Goal: Transaction & Acquisition: Purchase product/service

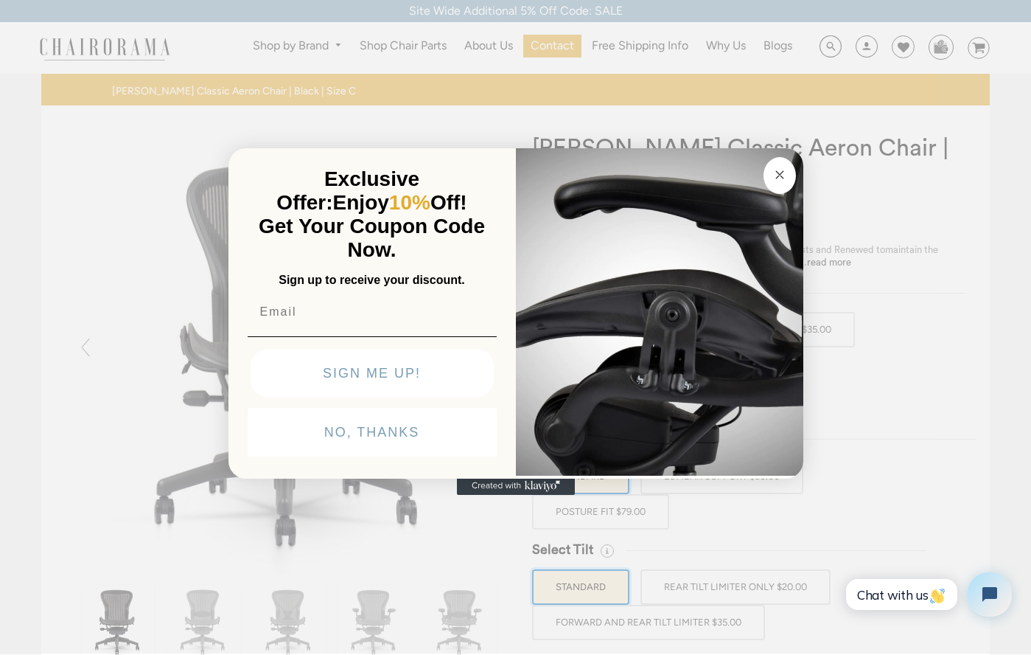
click at [779, 178] on circle "Close dialog" at bounding box center [779, 175] width 17 height 17
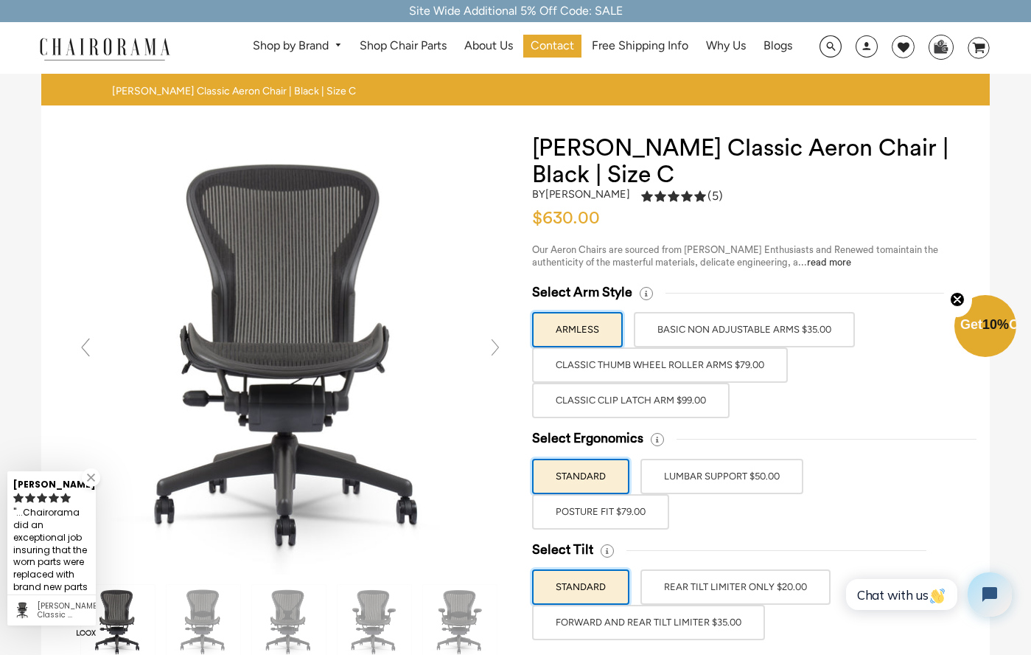
click at [659, 393] on label "Classic Clip Latch Arm $99.00" at bounding box center [631, 400] width 198 height 35
click at [0, 0] on input "Classic Clip Latch Arm $99.00" at bounding box center [0, 0] width 0 height 0
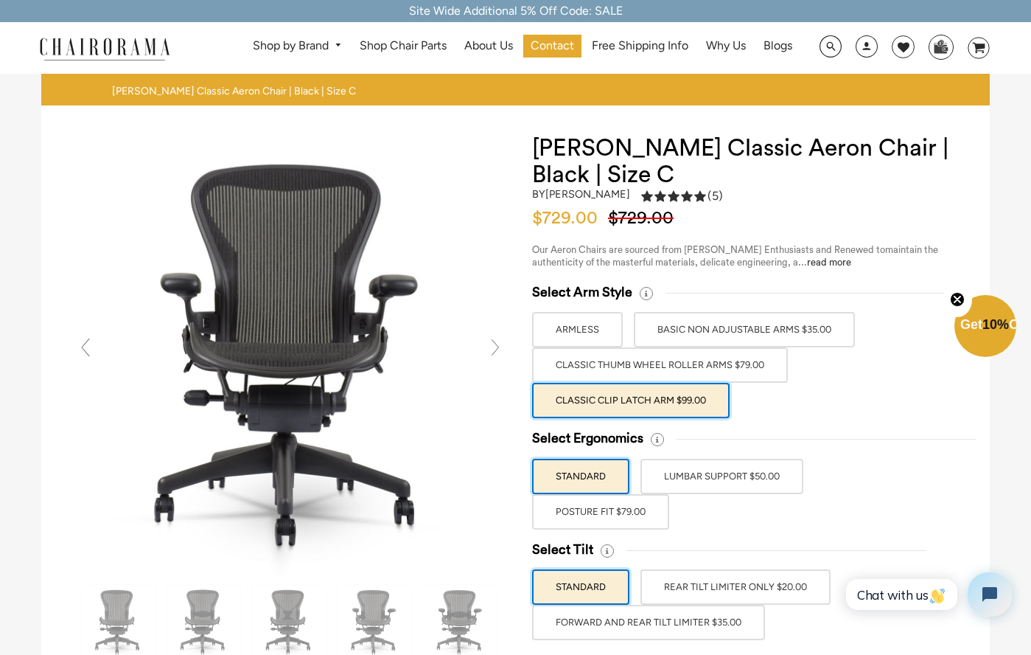
click at [638, 517] on label "POSTURE FIT $79.00" at bounding box center [600, 511] width 137 height 35
click at [0, 0] on input "POSTURE FIT $79.00" at bounding box center [0, 0] width 0 height 0
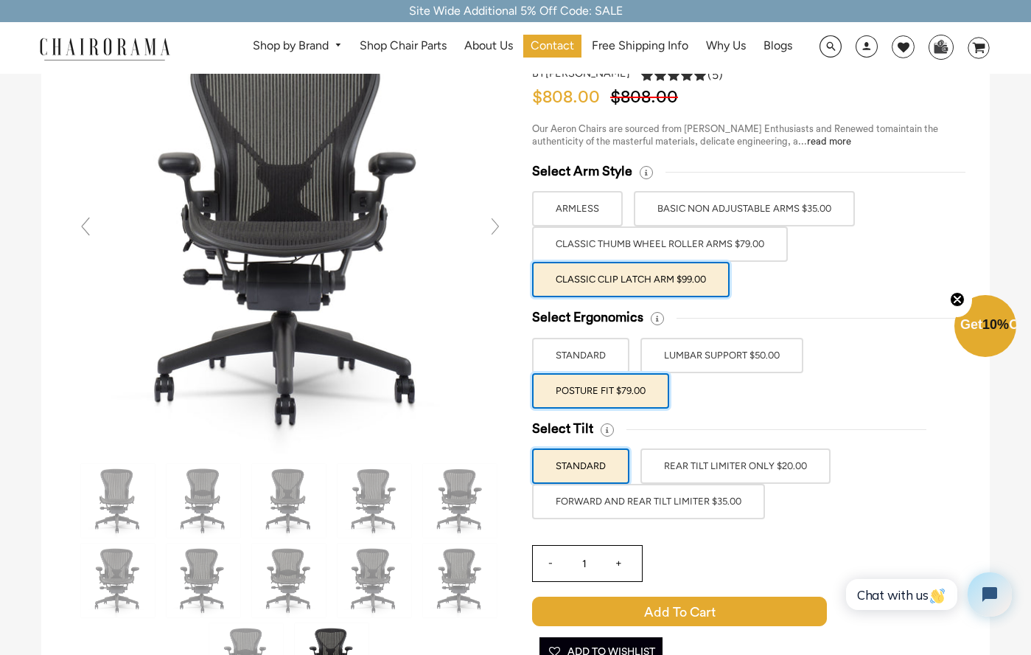
scroll to position [122, 0]
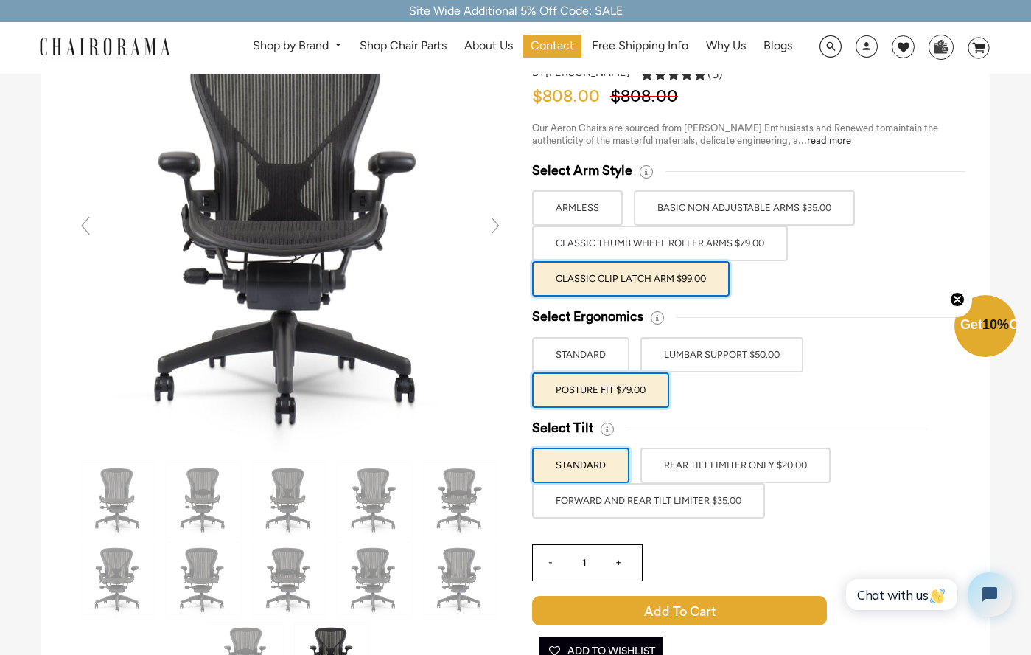
click at [640, 490] on label "FORWARD AND REAR TILT LIMITER $35.00" at bounding box center [648, 500] width 233 height 35
click at [0, 0] on input "FORWARD AND REAR TILT LIMITER $35.00" at bounding box center [0, 0] width 0 height 0
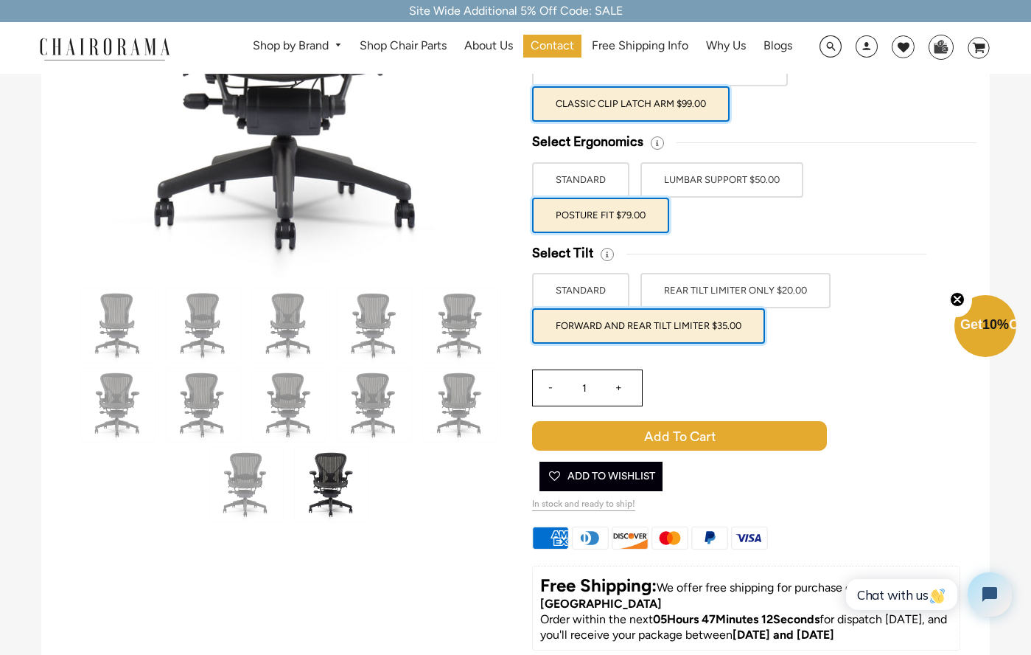
scroll to position [296, 0]
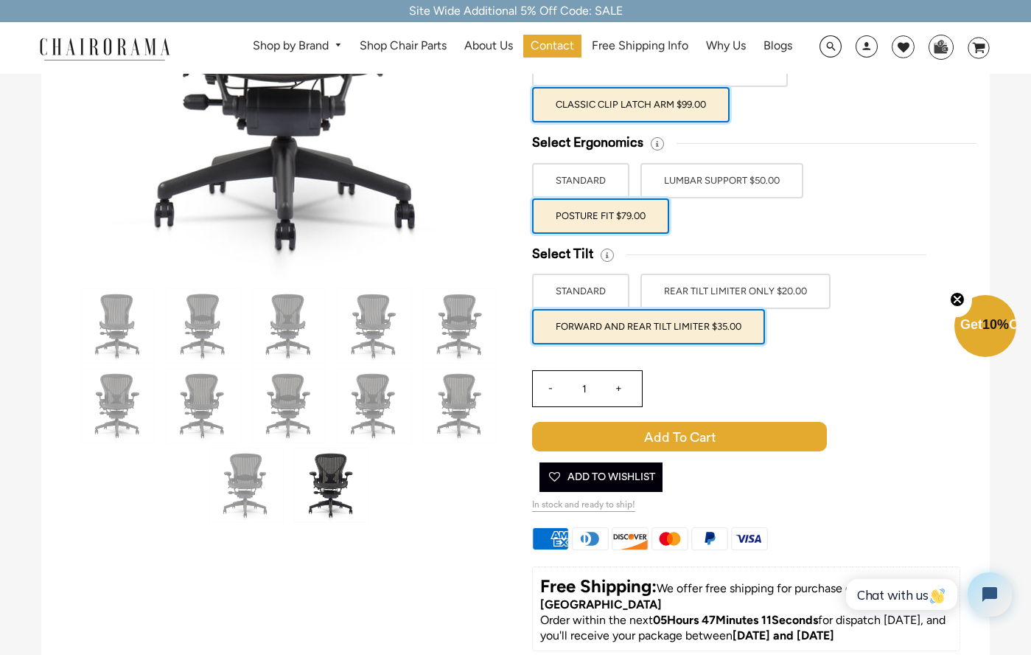
click at [330, 484] on img at bounding box center [332, 485] width 74 height 74
click at [578, 296] on label "STANDARD" at bounding box center [580, 291] width 97 height 35
click at [0, 0] on input "STANDARD" at bounding box center [0, 0] width 0 height 0
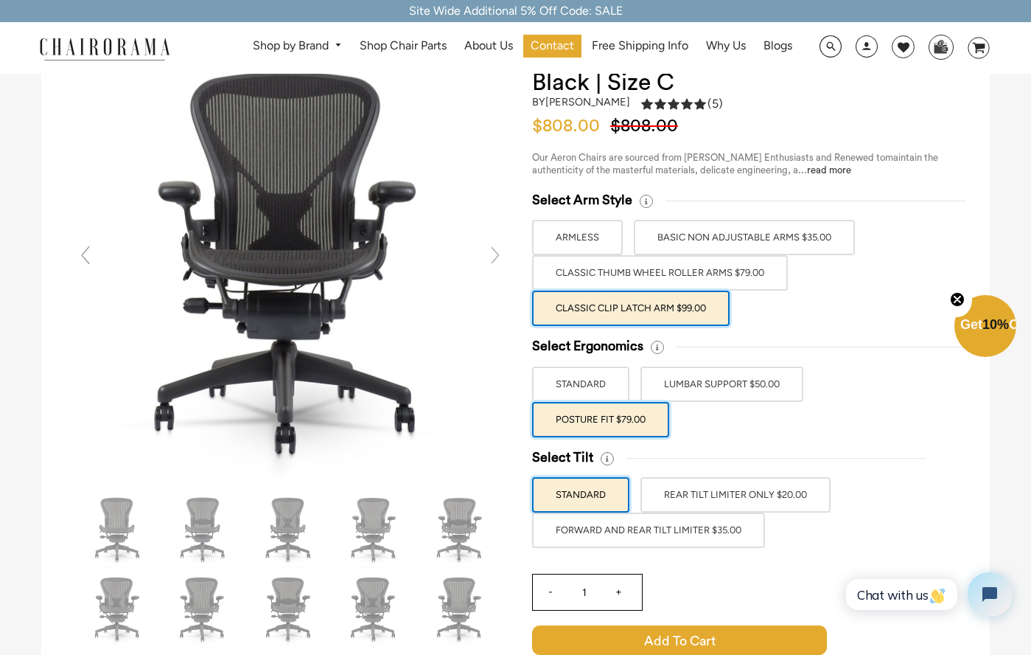
scroll to position [70, 0]
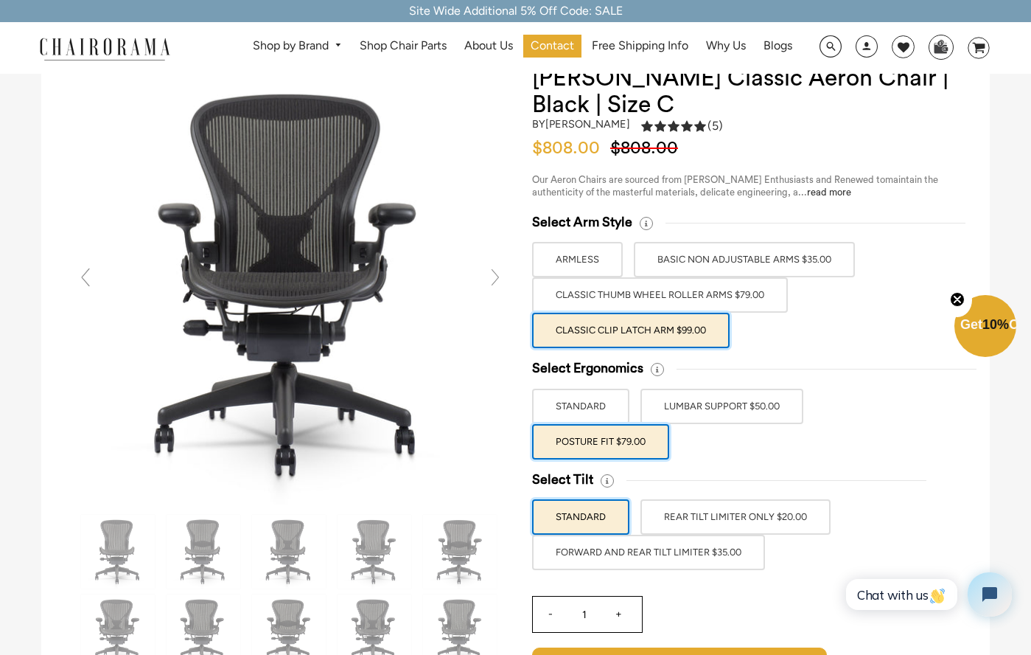
click at [598, 544] on label "FORWARD AND REAR TILT LIMITER $35.00" at bounding box center [648, 551] width 233 height 35
click at [0, 0] on input "FORWARD AND REAR TILT LIMITER $35.00" at bounding box center [0, 0] width 0 height 0
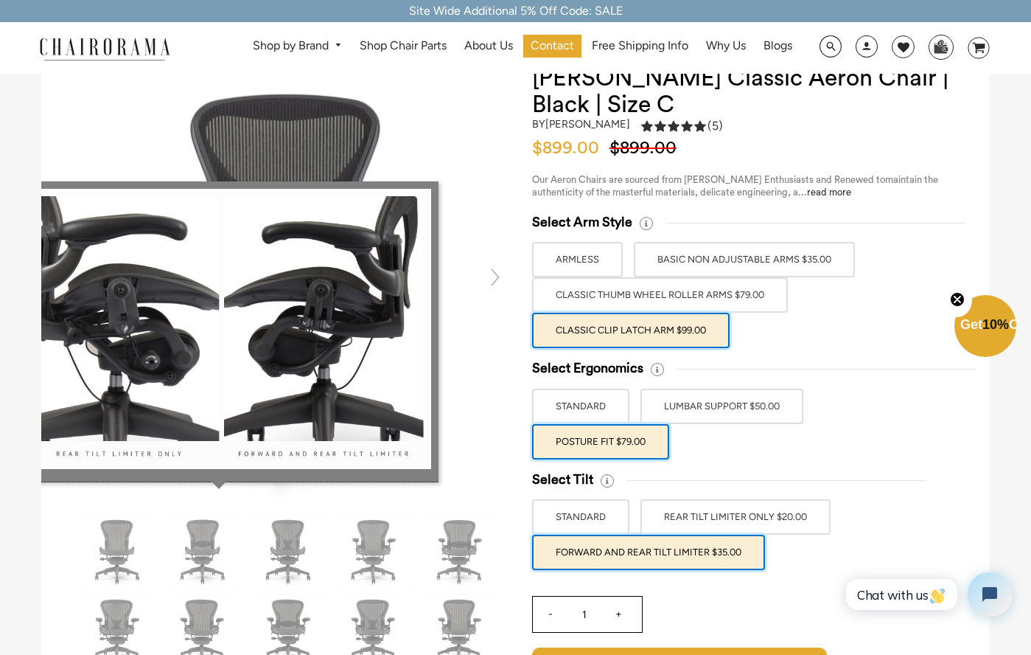
click at [605, 484] on icon at bounding box center [607, 480] width 13 height 13
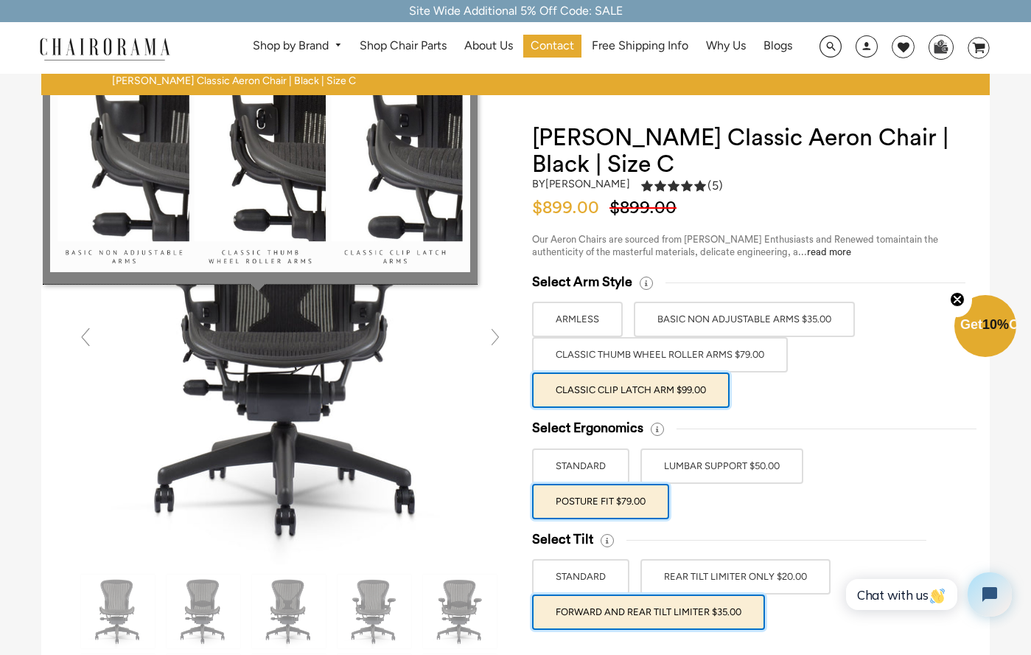
scroll to position [0, 0]
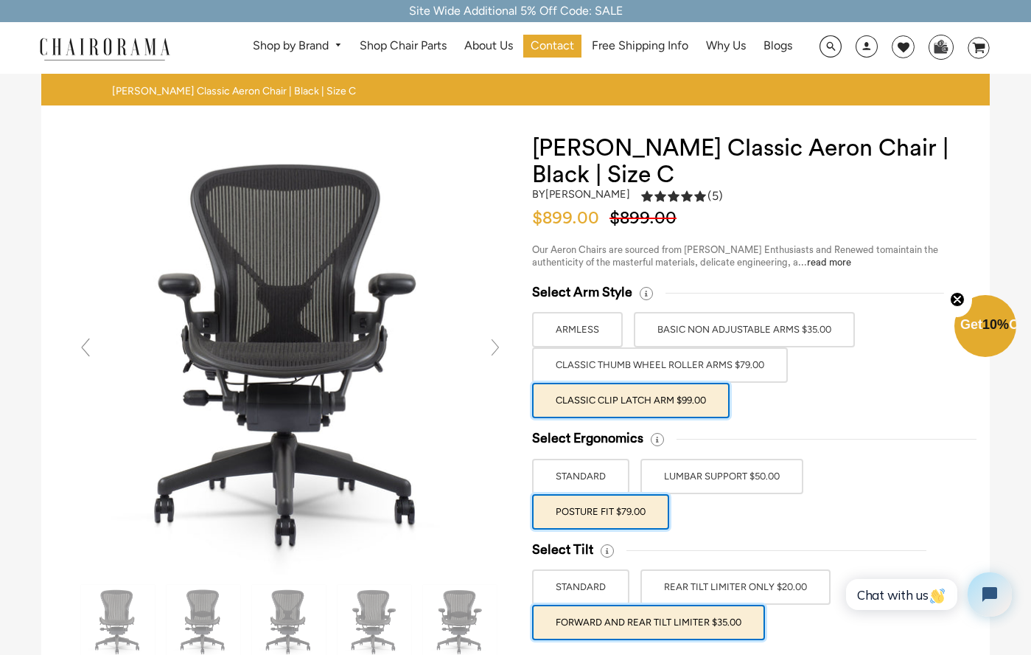
click at [93, 359] on link at bounding box center [85, 346] width 29 height 29
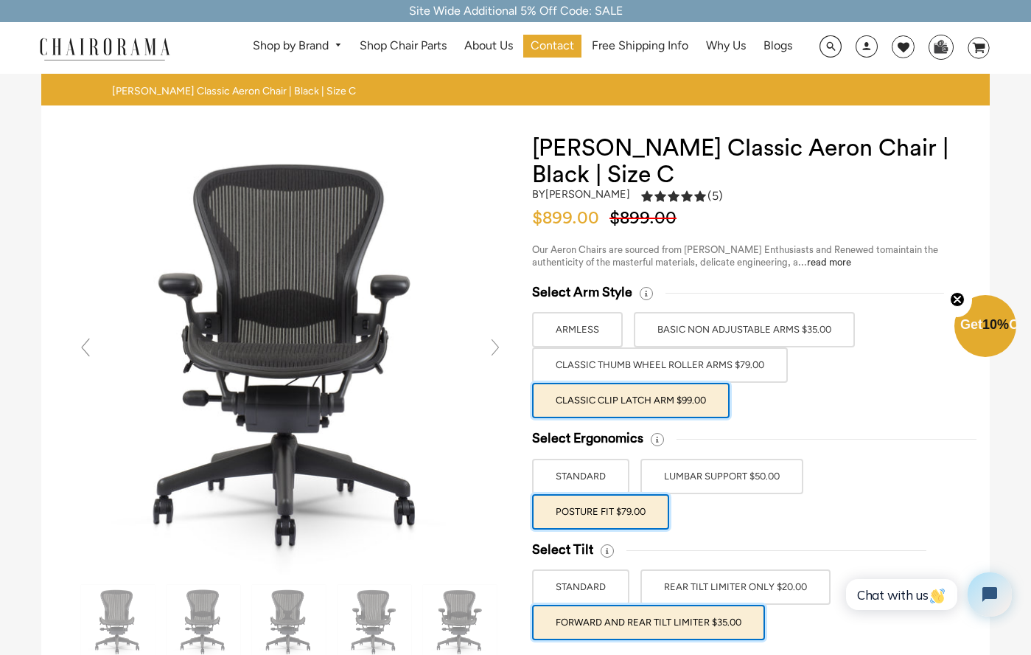
click at [93, 359] on link at bounding box center [85, 346] width 29 height 29
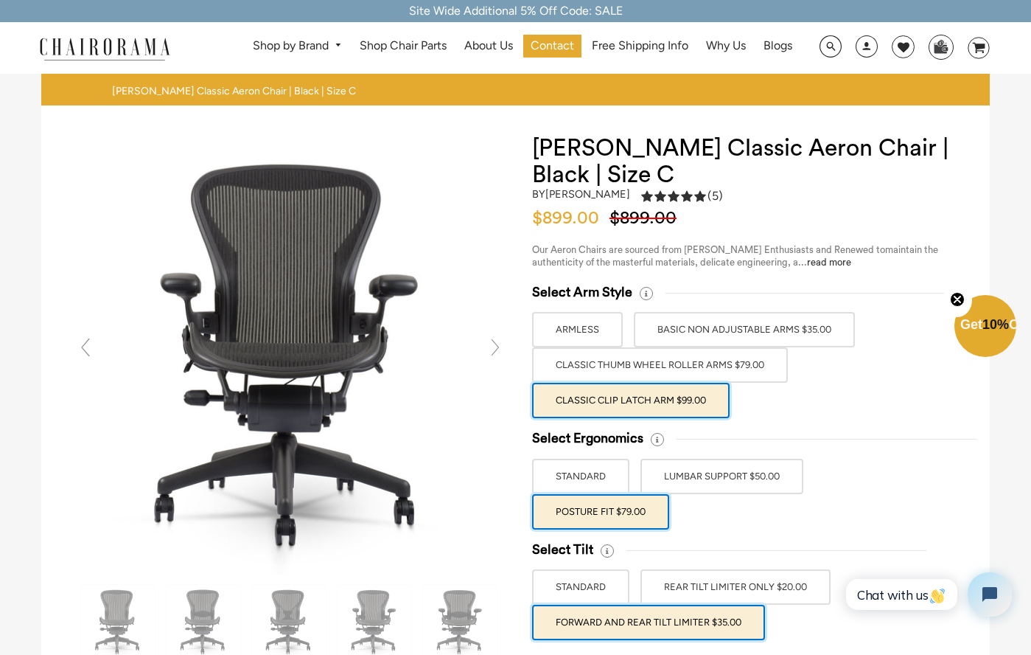
click at [93, 359] on link at bounding box center [85, 346] width 29 height 29
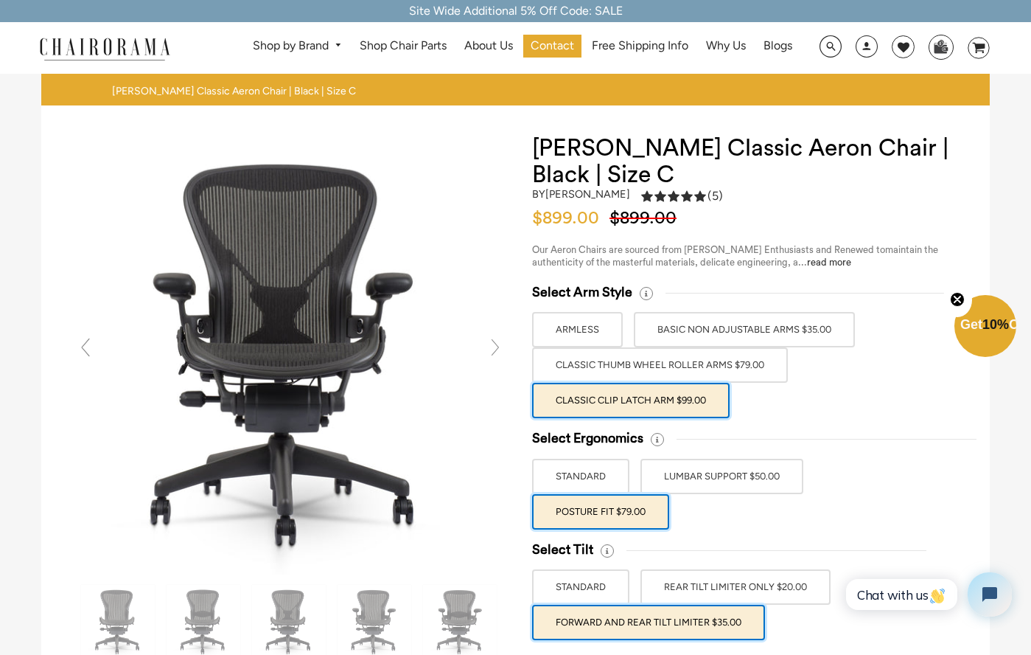
click at [93, 359] on link at bounding box center [85, 346] width 29 height 29
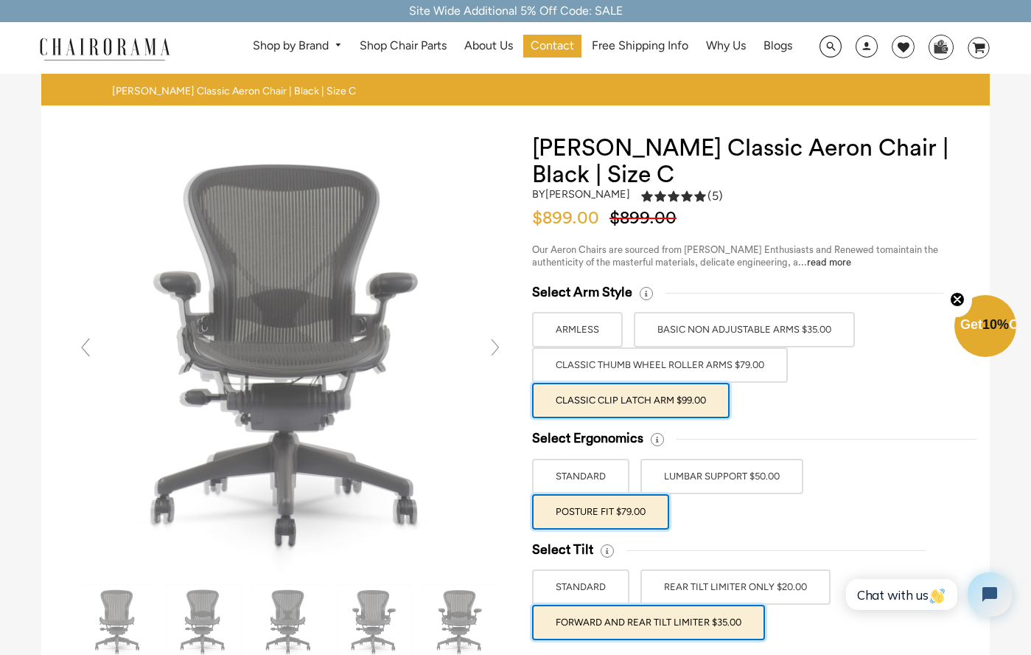
click at [93, 359] on link at bounding box center [85, 346] width 29 height 29
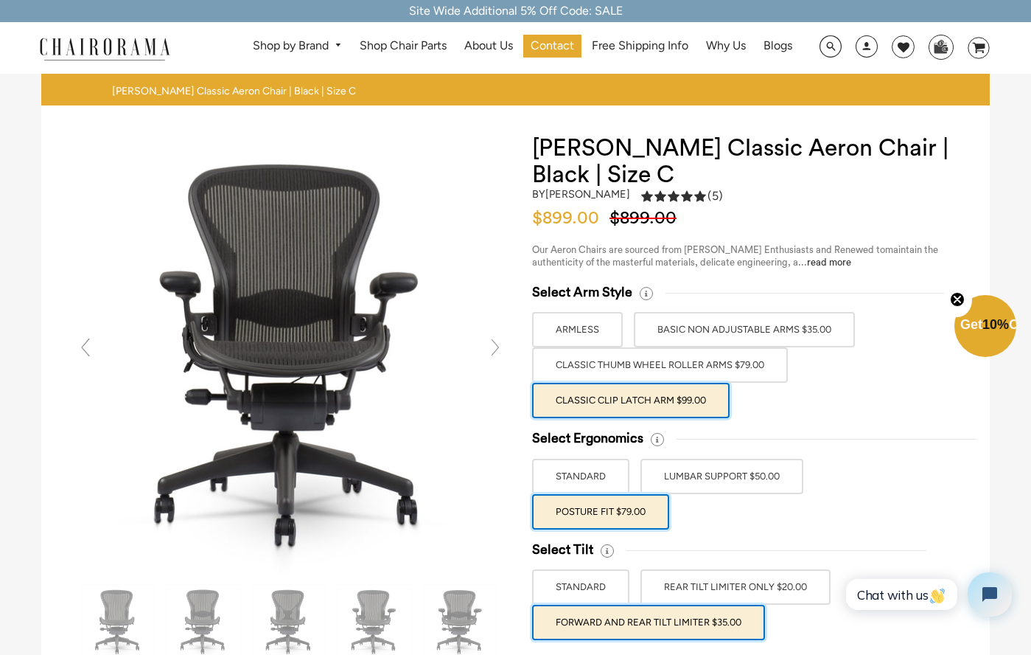
click at [93, 359] on link at bounding box center [85, 346] width 29 height 29
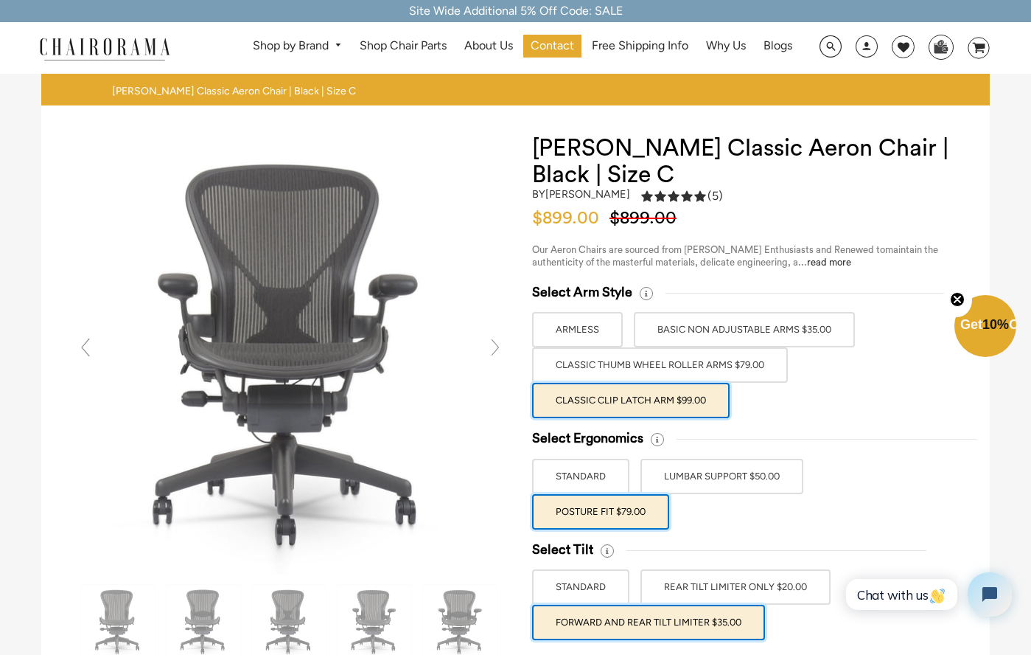
click at [93, 359] on link at bounding box center [85, 346] width 29 height 29
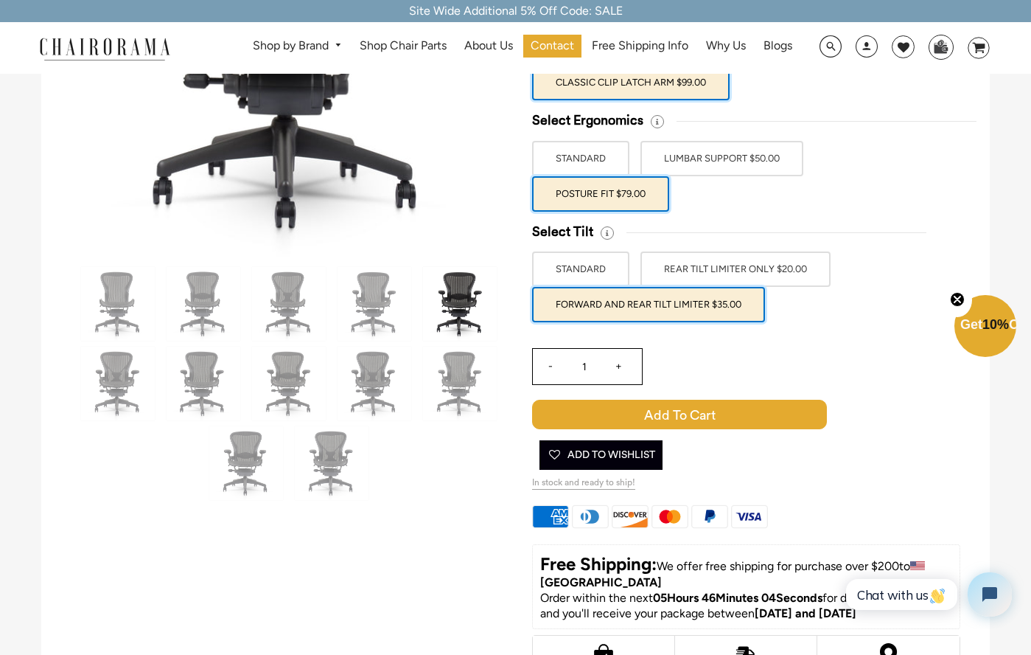
scroll to position [306, 0]
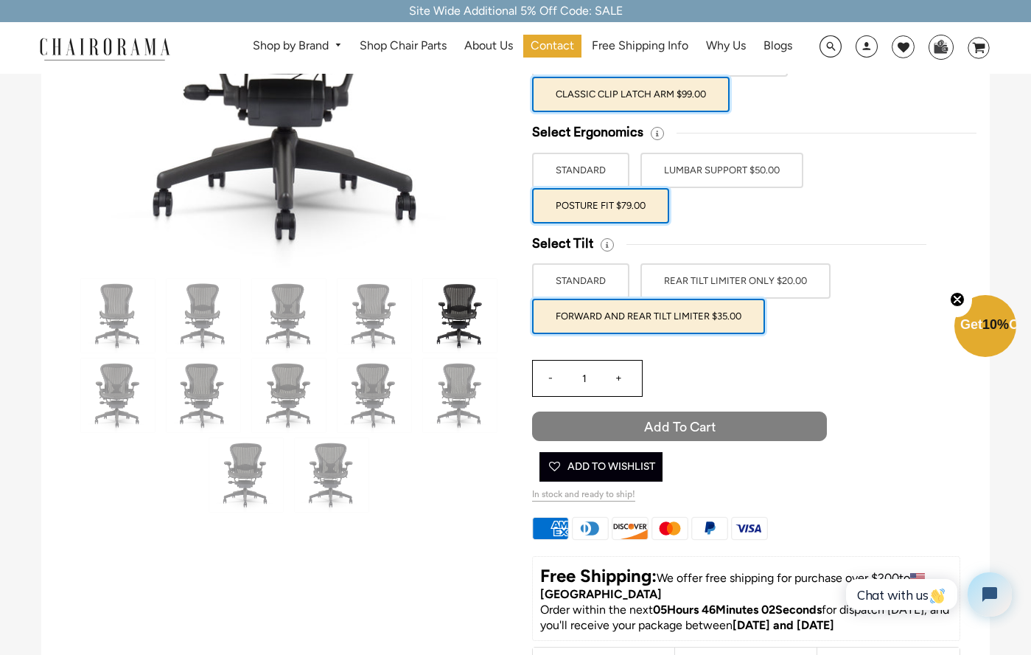
click at [660, 436] on span "Add to Cart" at bounding box center [679, 425] width 295 height 29
